Goal: Task Accomplishment & Management: Use online tool/utility

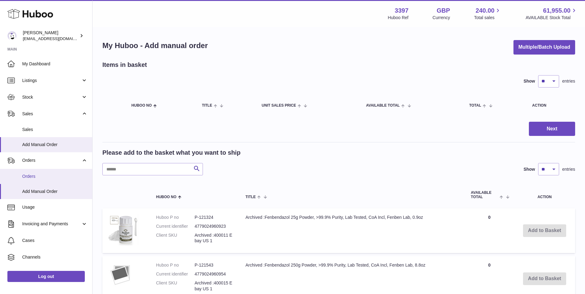
click at [29, 175] on span "Orders" at bounding box center [54, 177] width 65 height 6
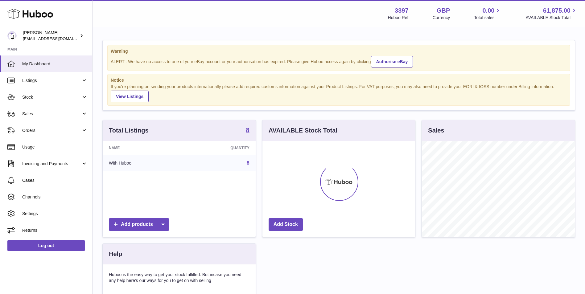
scroll to position [96, 153]
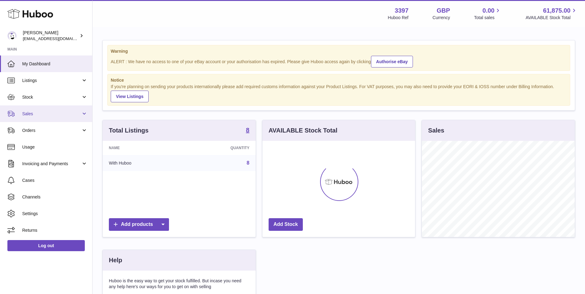
click at [33, 114] on span "Sales" at bounding box center [51, 114] width 59 height 6
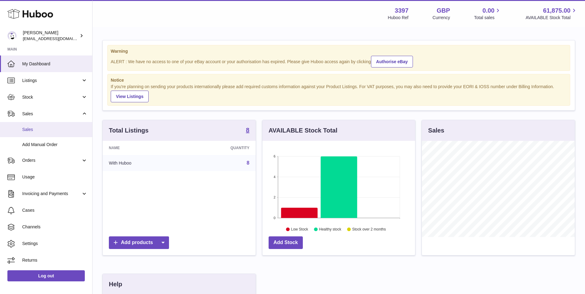
click at [35, 131] on span "Sales" at bounding box center [54, 130] width 65 height 6
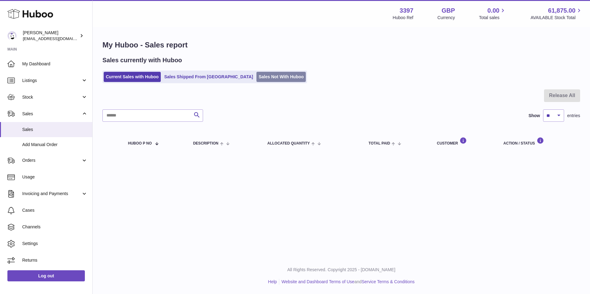
click at [256, 75] on link "Sales Not With Huboo" at bounding box center [280, 77] width 49 height 10
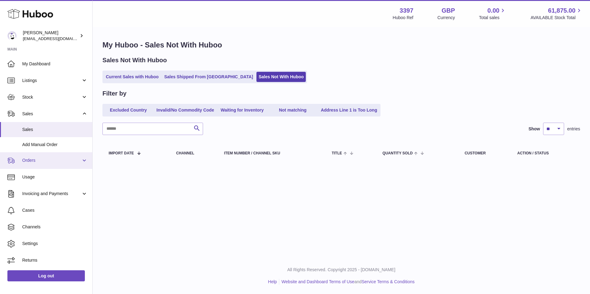
click at [38, 161] on span "Orders" at bounding box center [51, 161] width 59 height 6
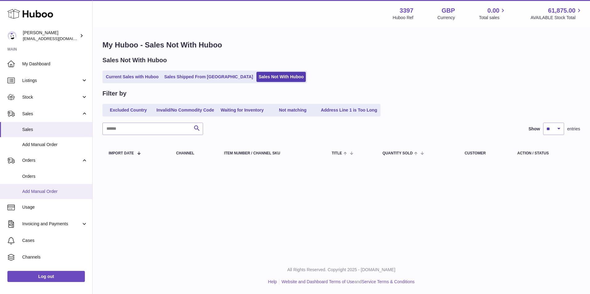
click at [35, 188] on link "Add Manual Order" at bounding box center [46, 191] width 92 height 15
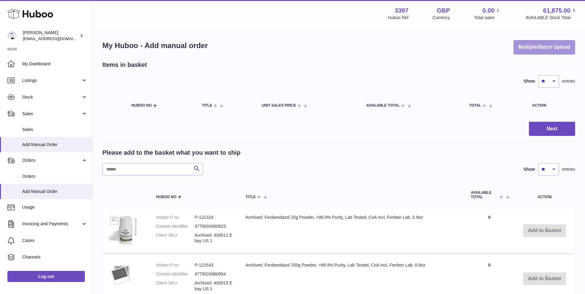
click at [533, 46] on button "Multiple/Batch Upload" at bounding box center [545, 47] width 62 height 15
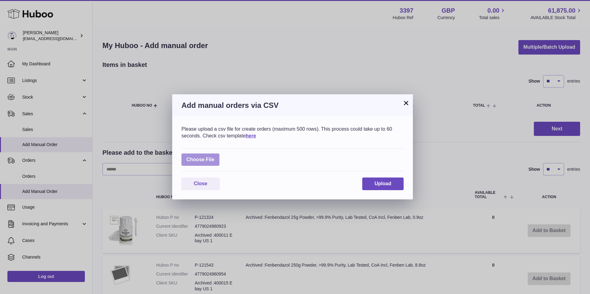
click at [204, 160] on label at bounding box center [200, 160] width 38 height 13
click at [214, 157] on input "file" at bounding box center [214, 157] width 0 height 0
type input "**********"
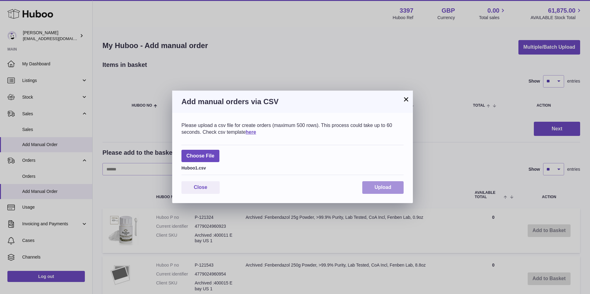
click at [373, 186] on button "Upload" at bounding box center [382, 187] width 41 height 13
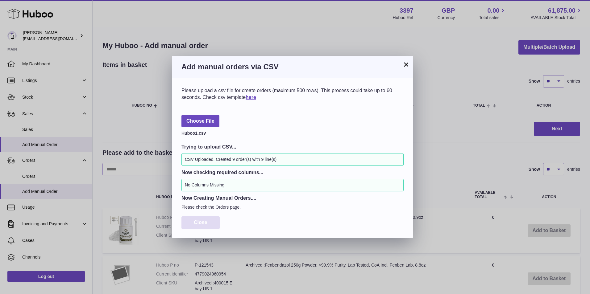
click at [200, 223] on span "Close" at bounding box center [201, 222] width 14 height 5
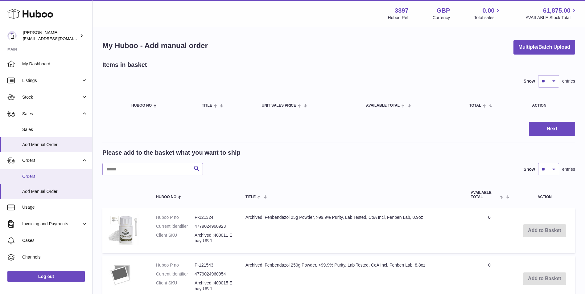
click at [49, 176] on span "Orders" at bounding box center [54, 177] width 65 height 6
